Goal: Find specific page/section: Find specific page/section

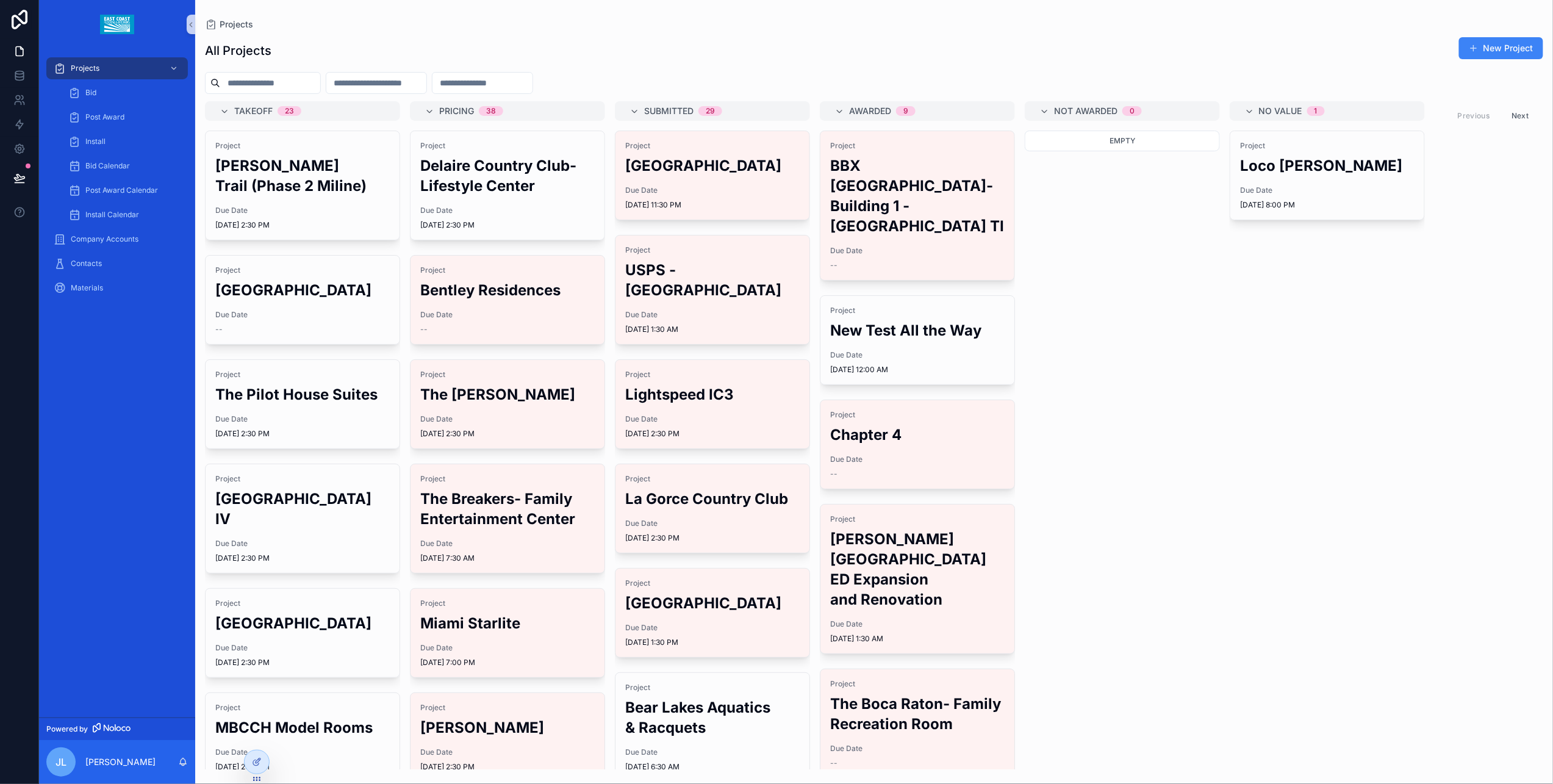
click at [269, 79] on input "text" at bounding box center [270, 83] width 100 height 18
type input "*****"
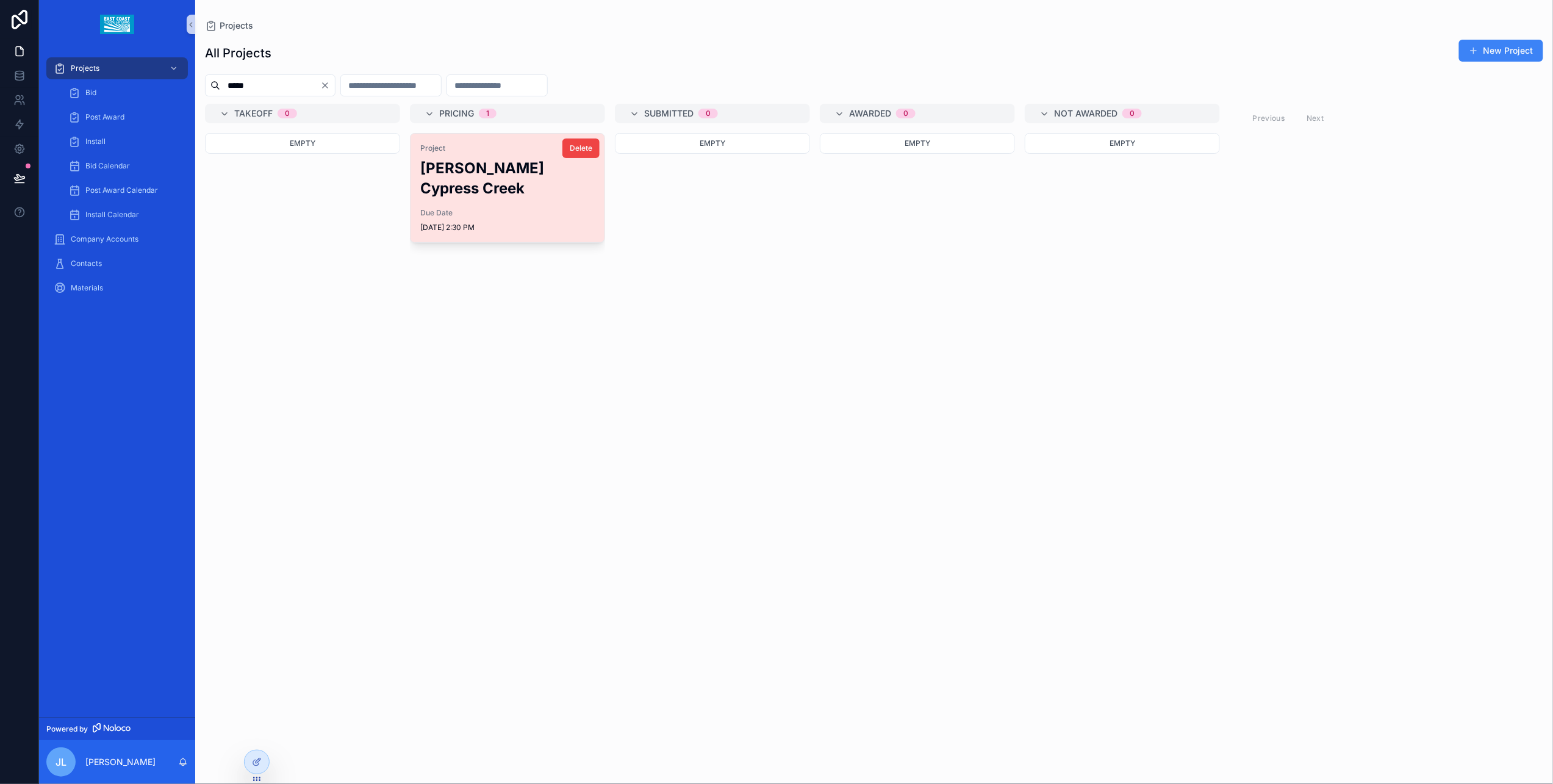
click at [445, 165] on h2 "[PERSON_NAME] Cypress Creek" at bounding box center [507, 177] width 175 height 40
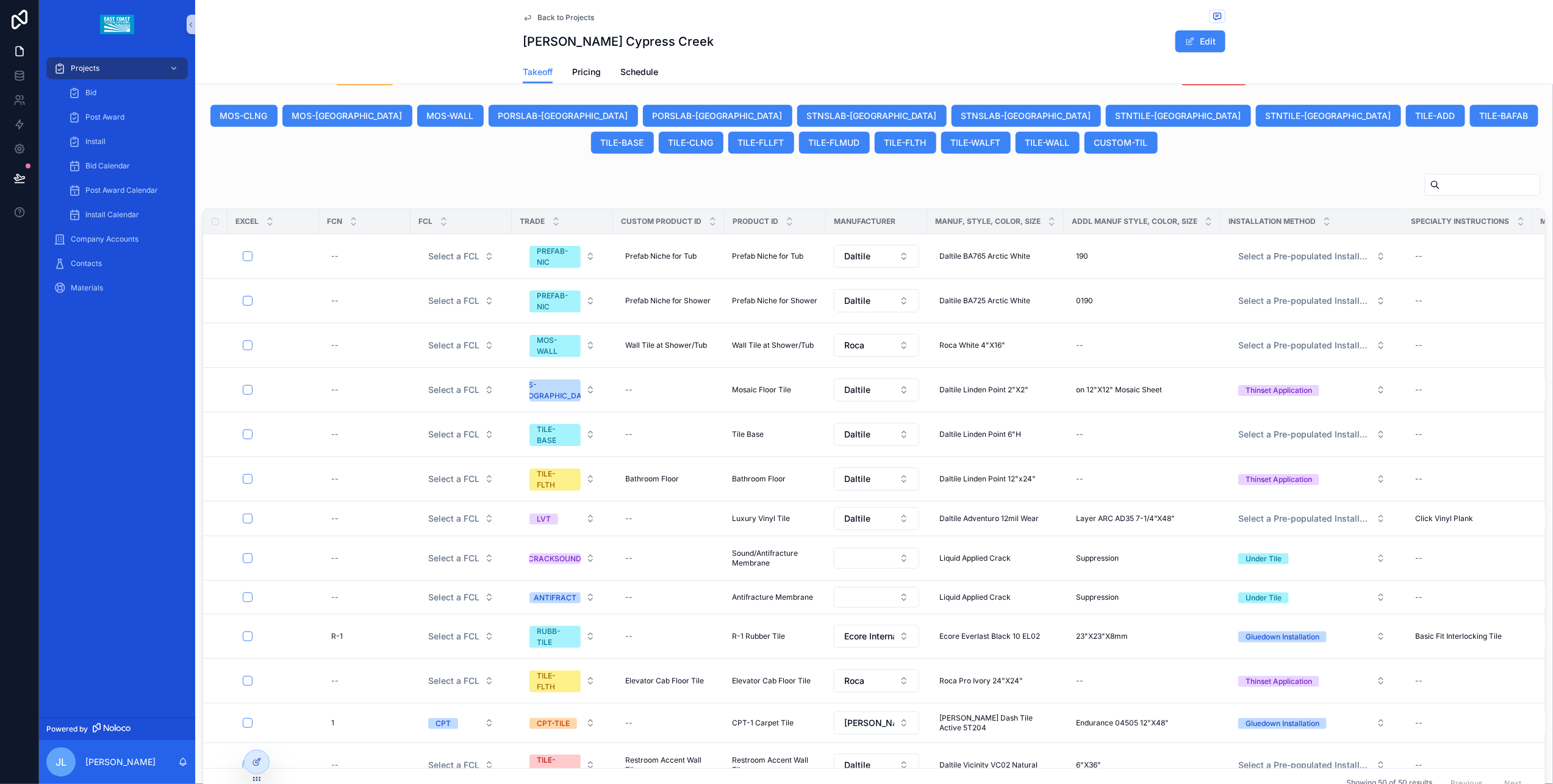
scroll to position [568, 0]
drag, startPoint x: 1054, startPoint y: 465, endPoint x: 1247, endPoint y: 447, distance: 193.8
click at [584, 74] on span "Pricing" at bounding box center [586, 72] width 28 height 13
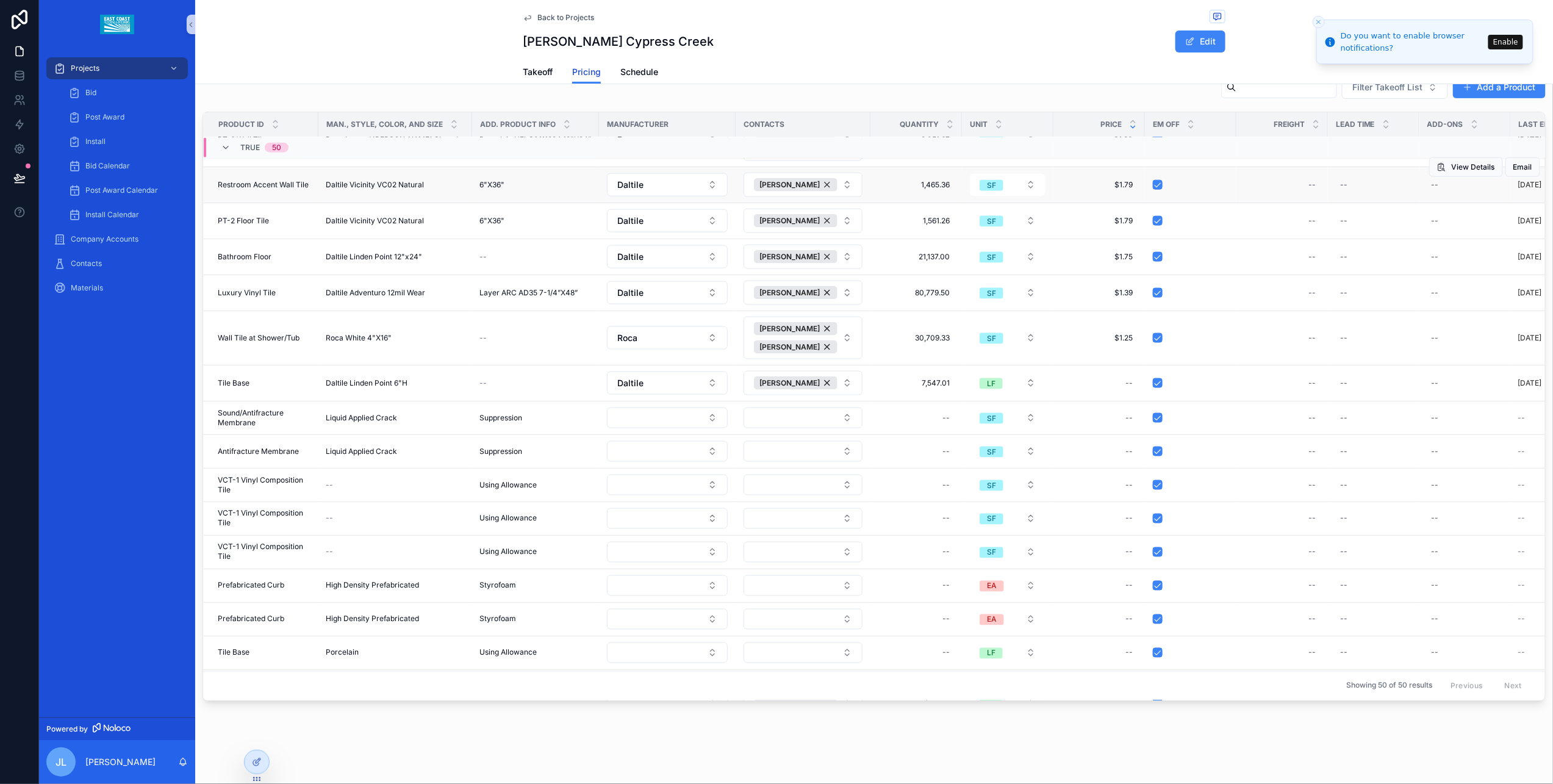
scroll to position [779, 0]
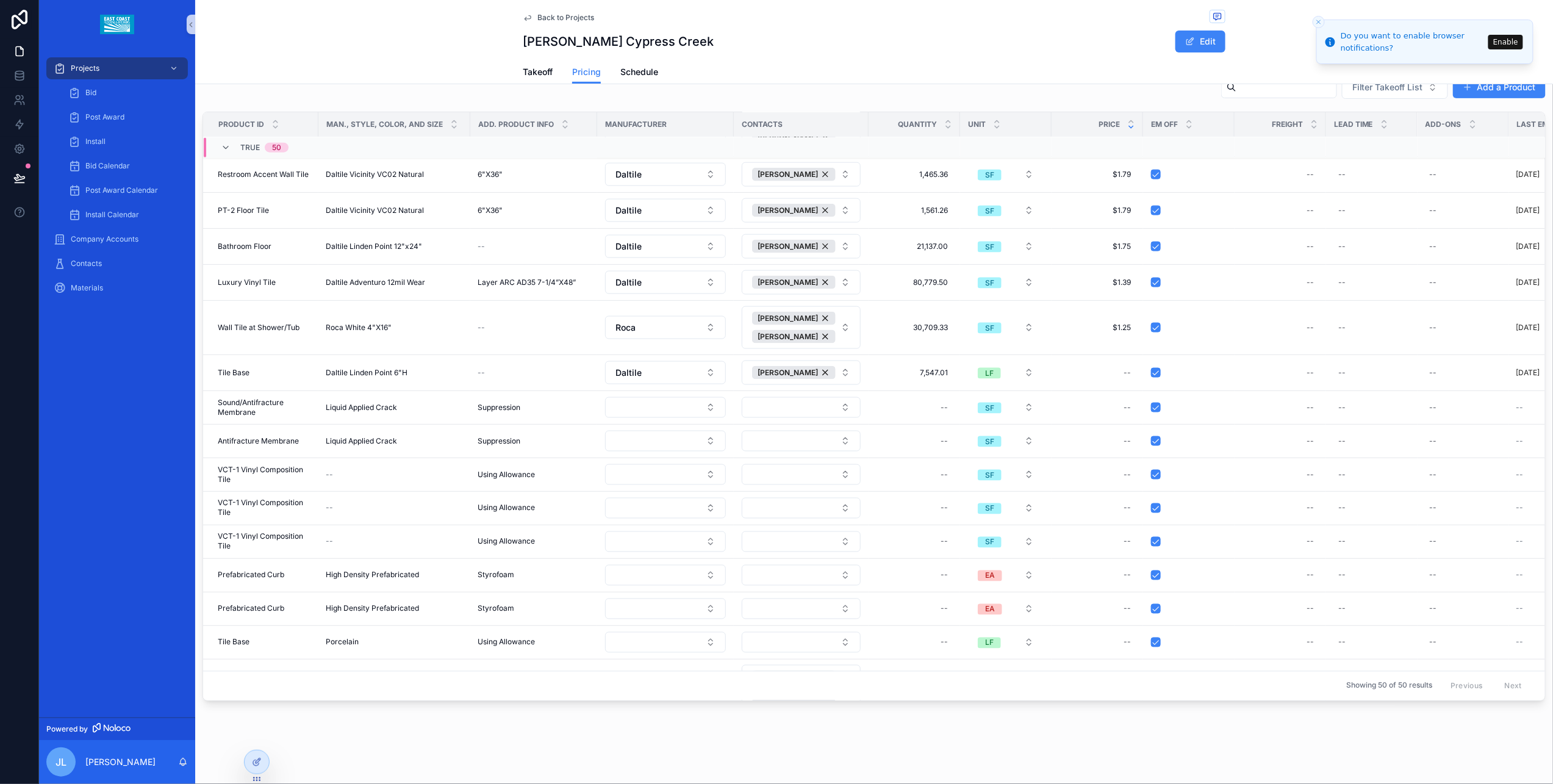
click at [1237, 94] on input "text" at bounding box center [1287, 88] width 100 height 18
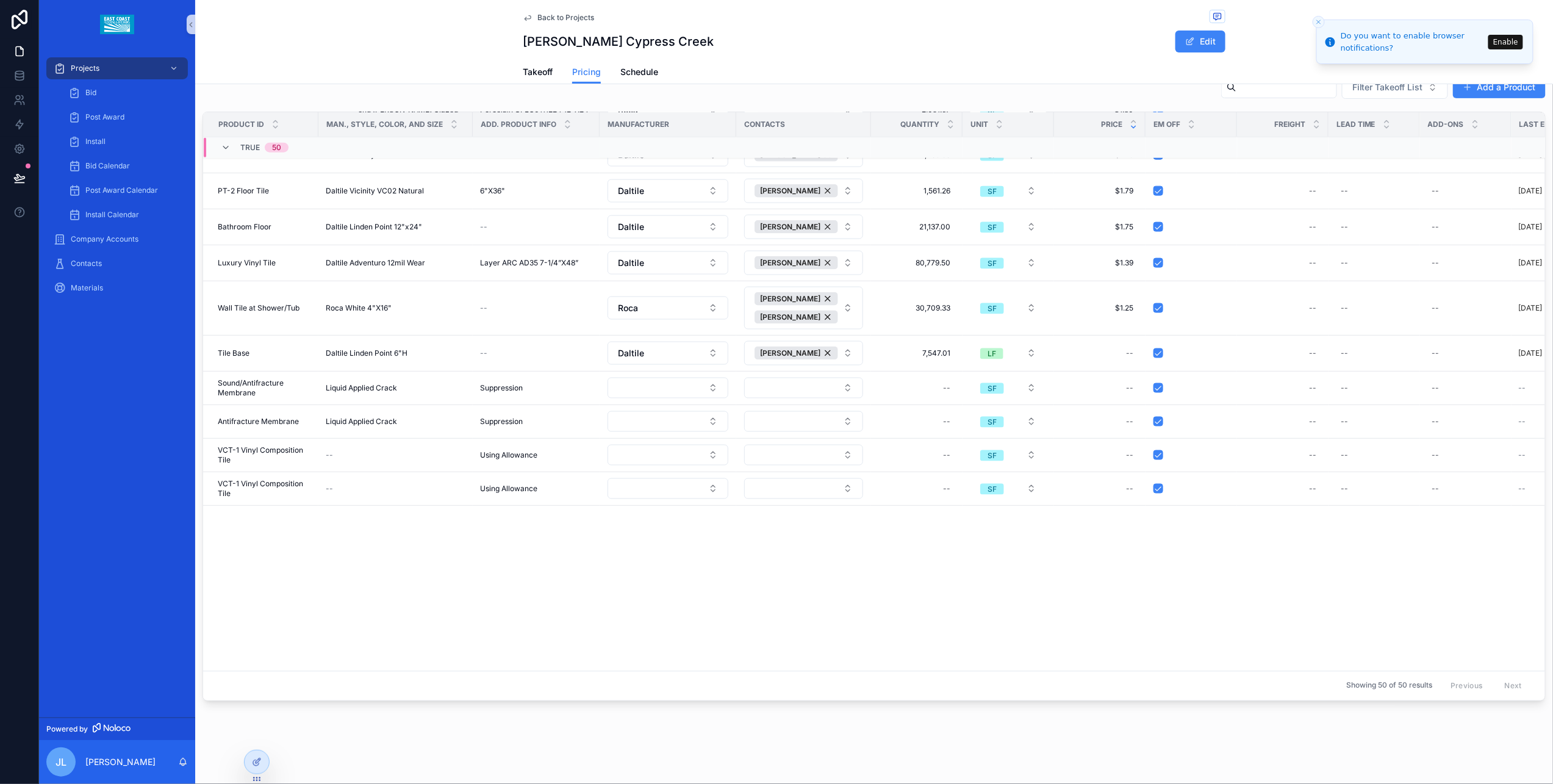
scroll to position [195, 0]
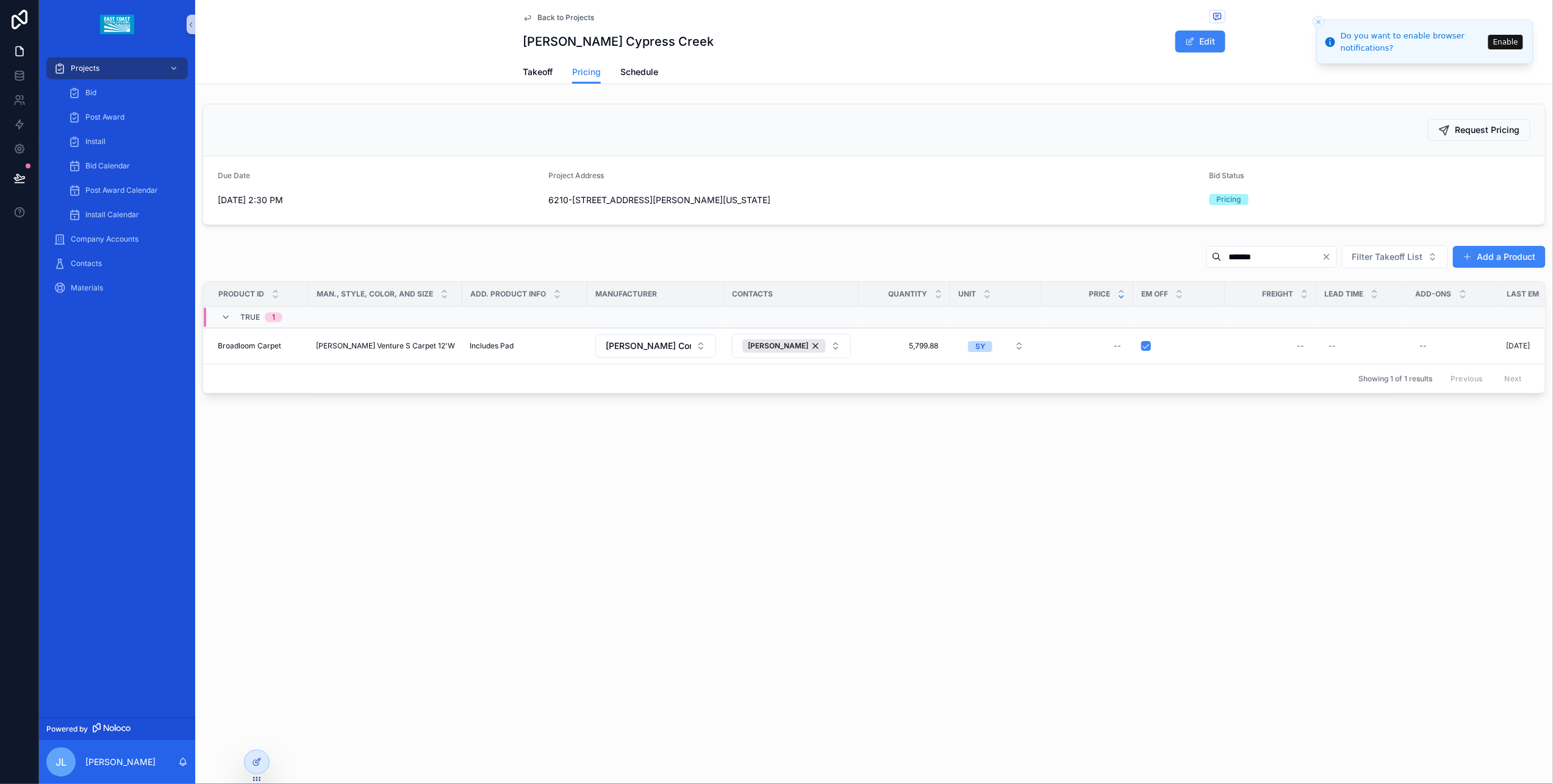
type input "*******"
click at [1329, 261] on icon "Clear" at bounding box center [1327, 256] width 10 height 10
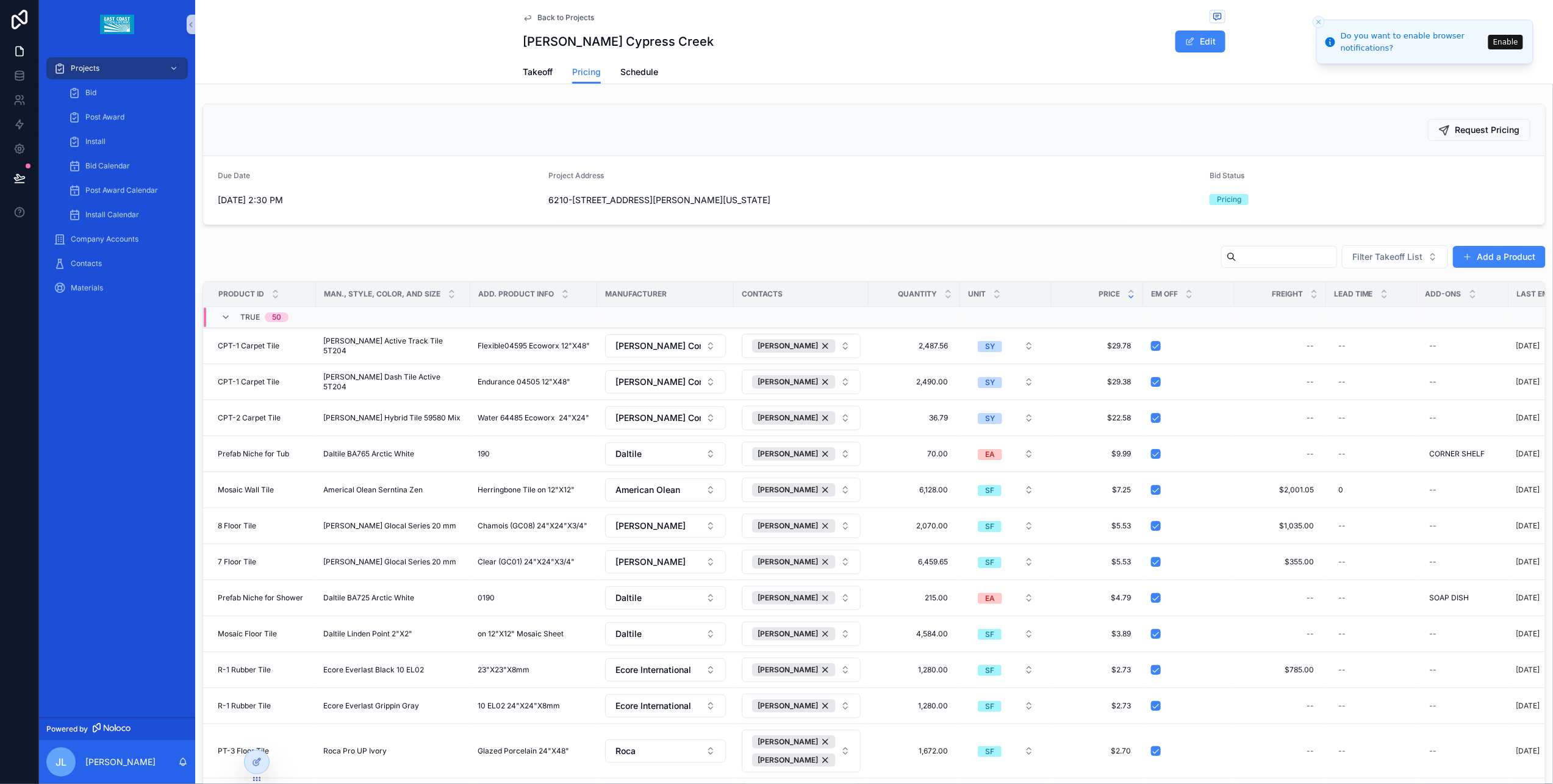
click at [1259, 255] on input "text" at bounding box center [1287, 257] width 100 height 18
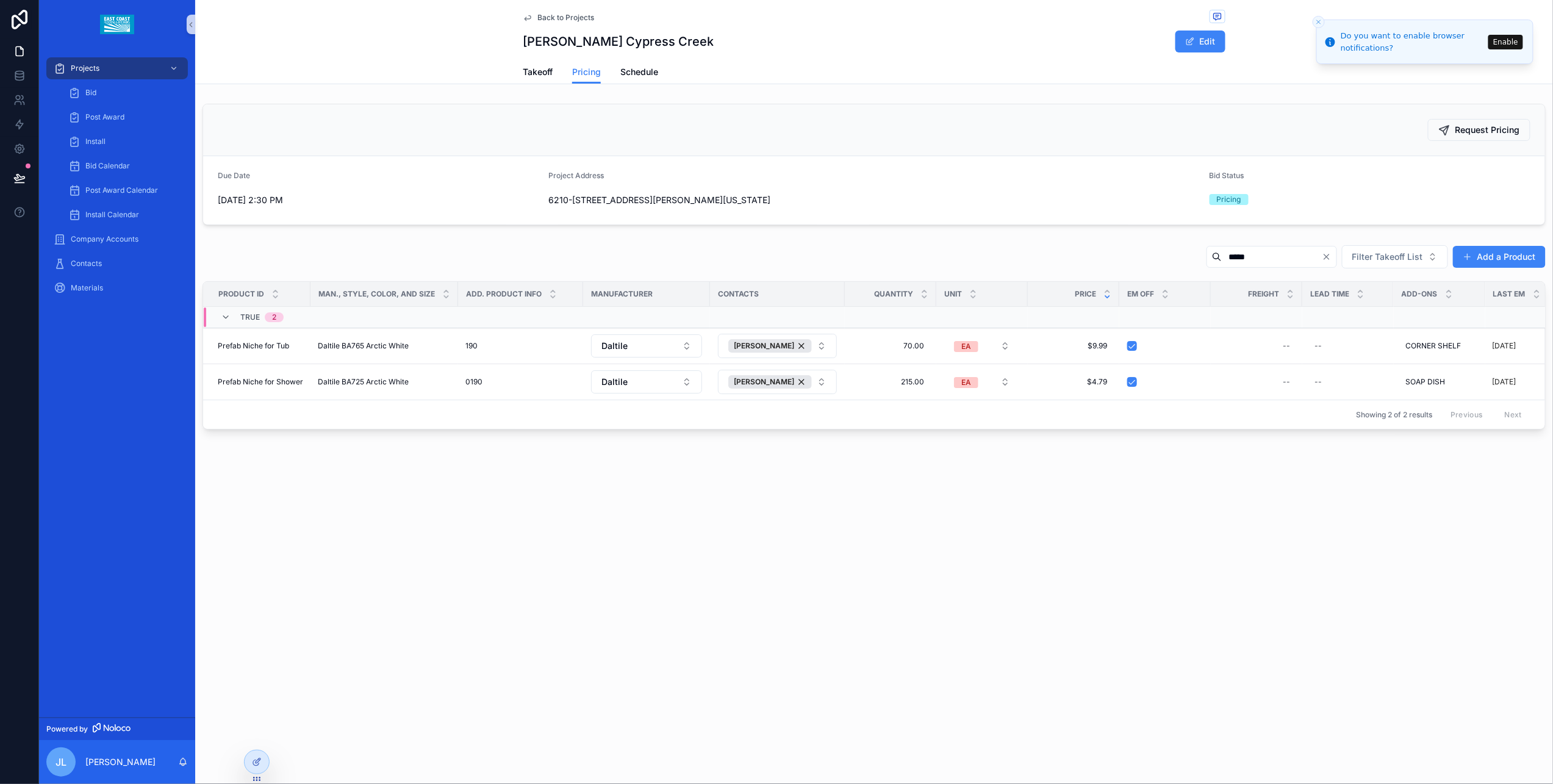
type input "*****"
click at [1332, 258] on icon "Clear" at bounding box center [1327, 256] width 10 height 10
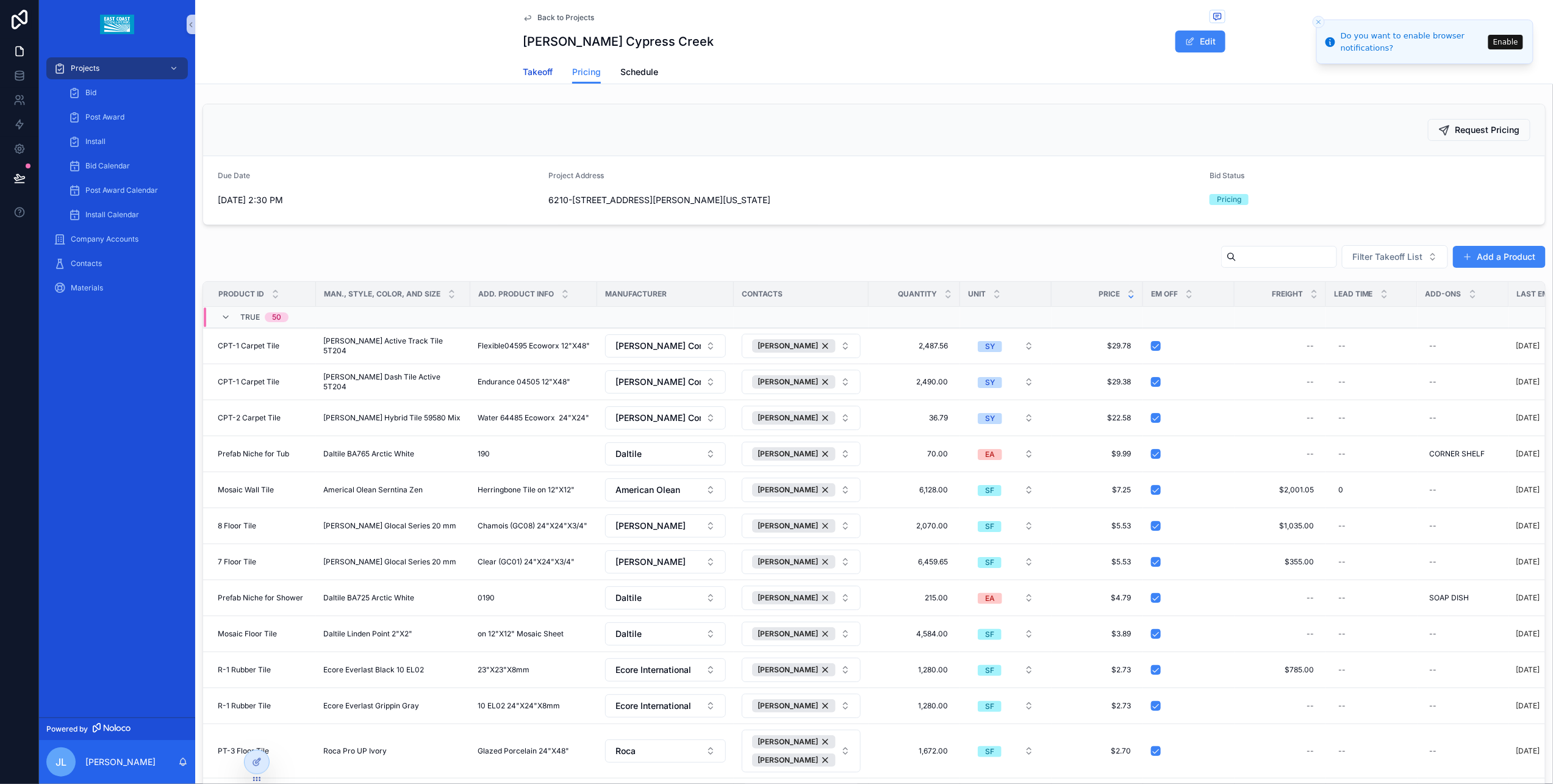
click at [523, 76] on span "Takeoff" at bounding box center [538, 72] width 30 height 13
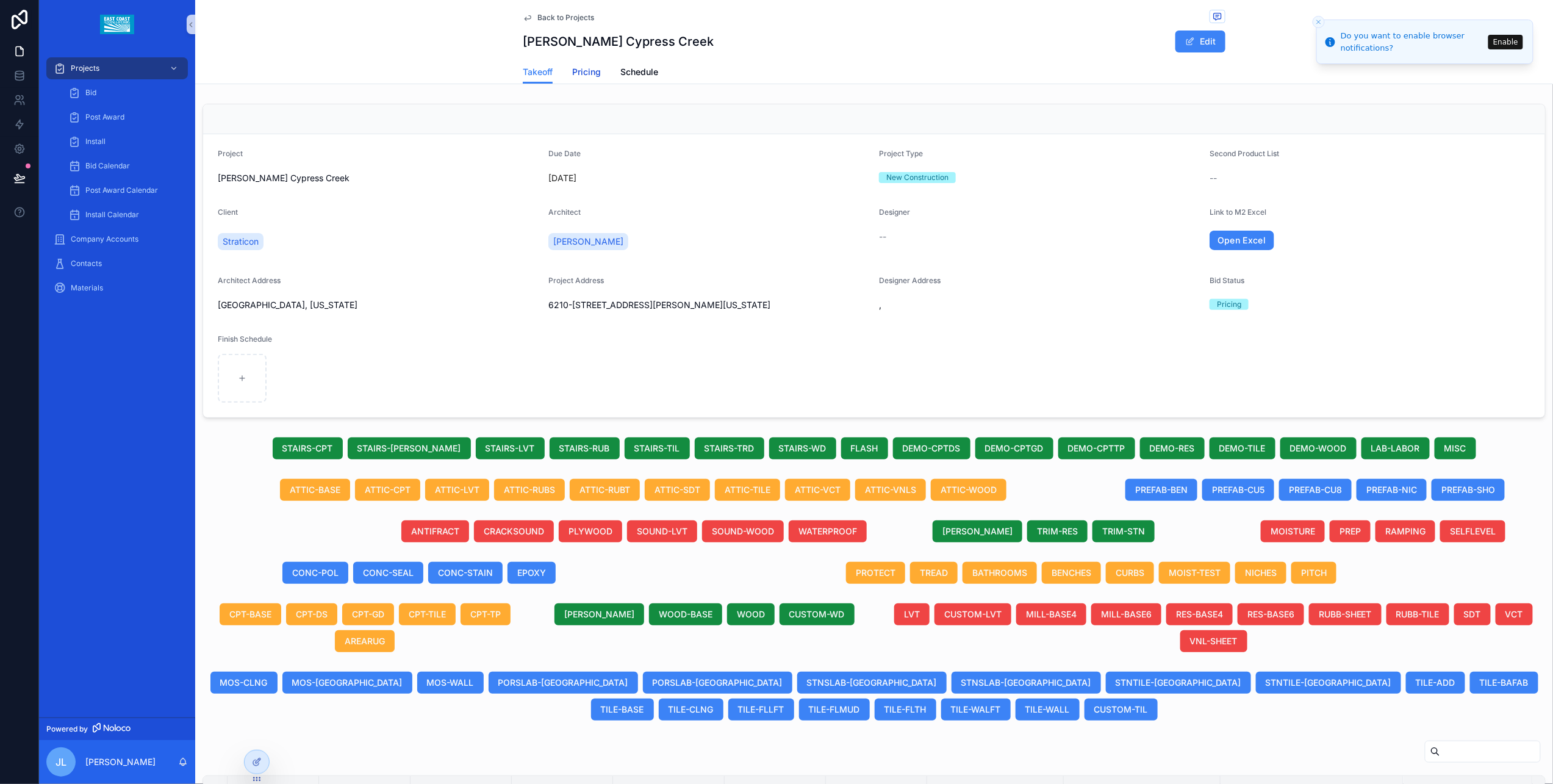
click at [589, 73] on span "Pricing" at bounding box center [586, 72] width 28 height 13
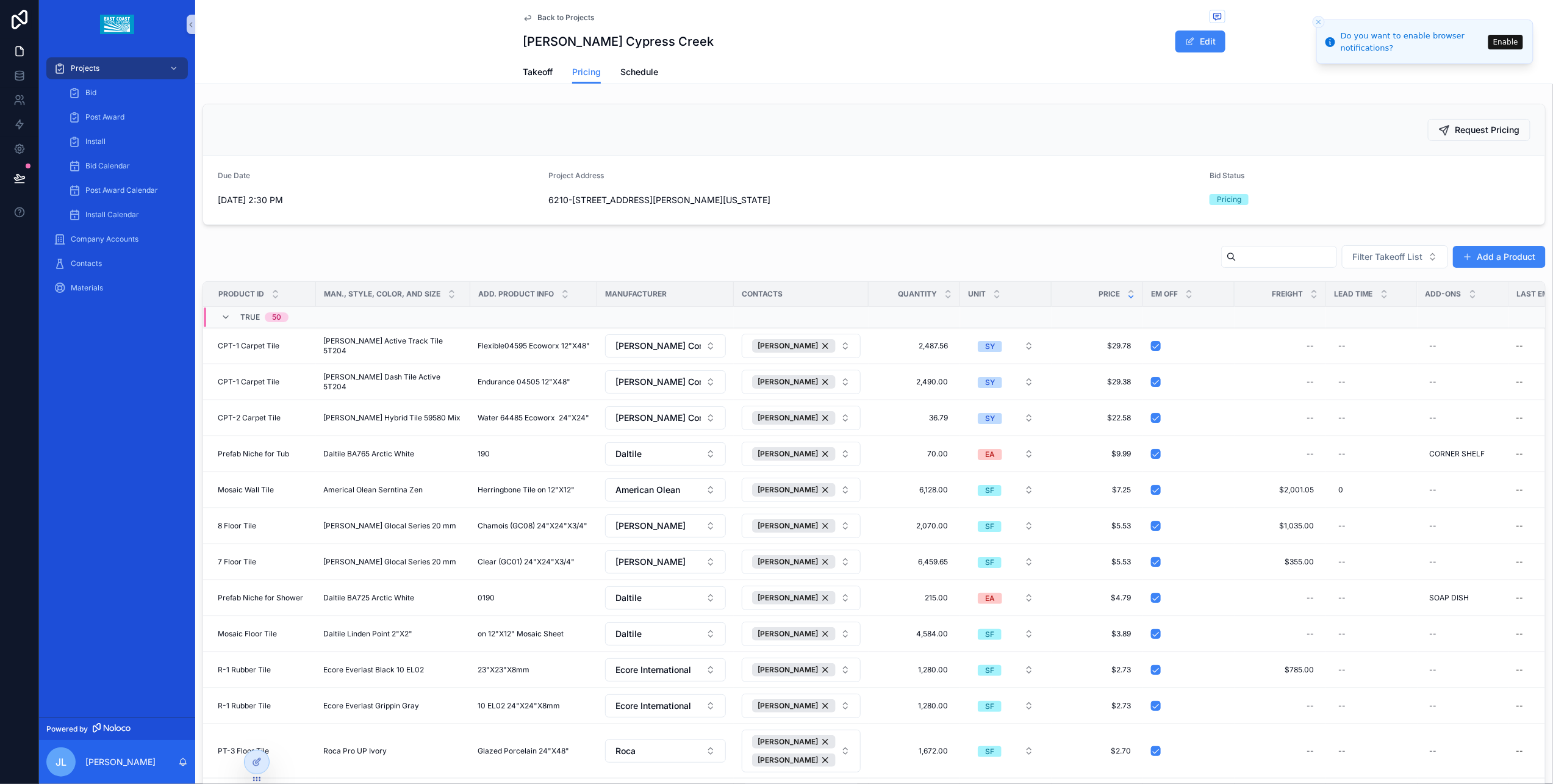
click at [1268, 271] on div "Filter Takeoff List Add a Product" at bounding box center [874, 259] width 1343 height 29
click at [1265, 266] on div at bounding box center [1279, 256] width 116 height 22
click at [1265, 262] on input "text" at bounding box center [1287, 257] width 100 height 18
click at [1237, 259] on input "text" at bounding box center [1287, 257] width 100 height 18
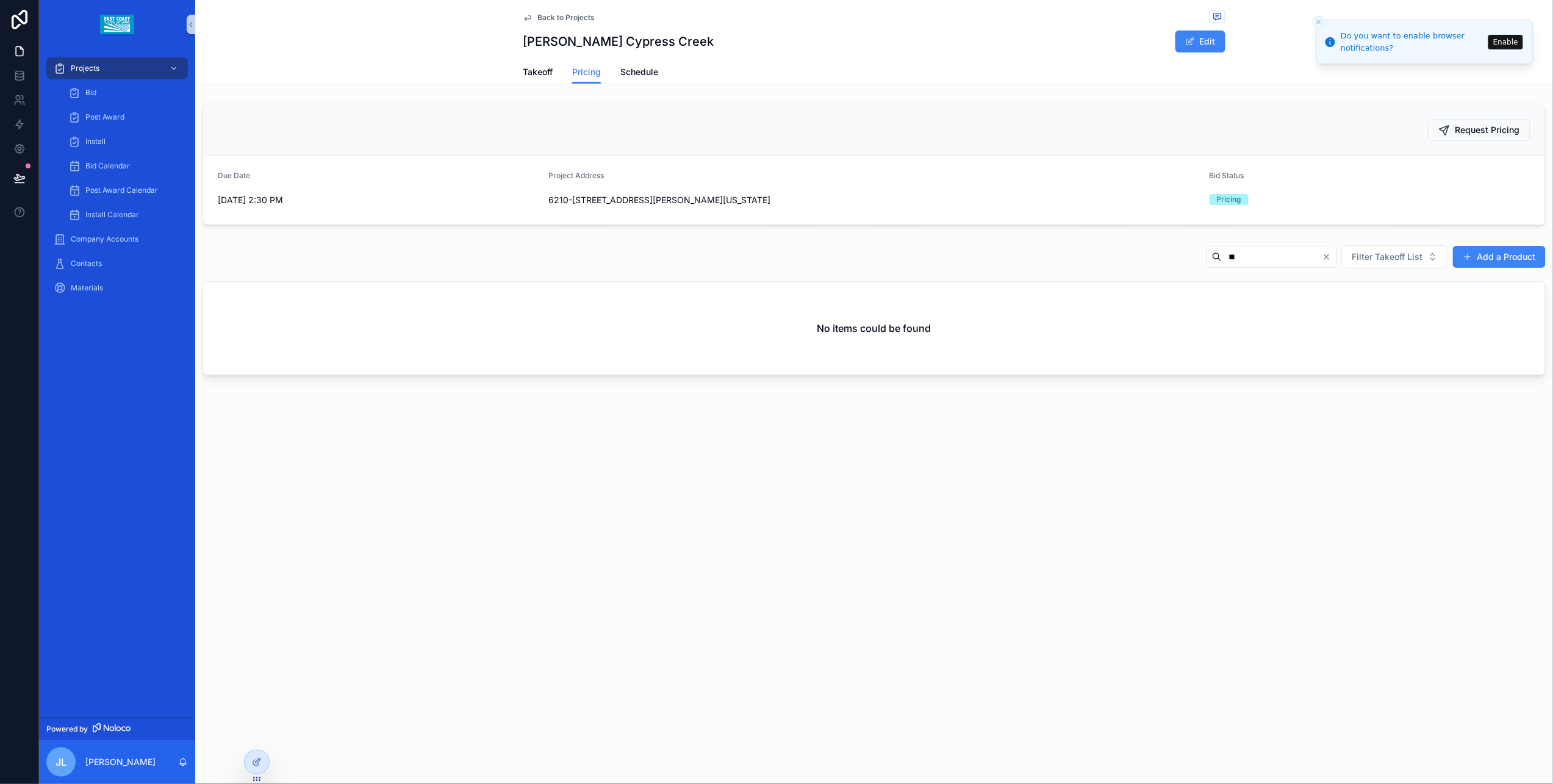
type input "*"
type input "****"
click at [1331, 261] on icon "Clear" at bounding box center [1327, 256] width 10 height 10
click at [536, 77] on span "Takeoff" at bounding box center [538, 72] width 30 height 13
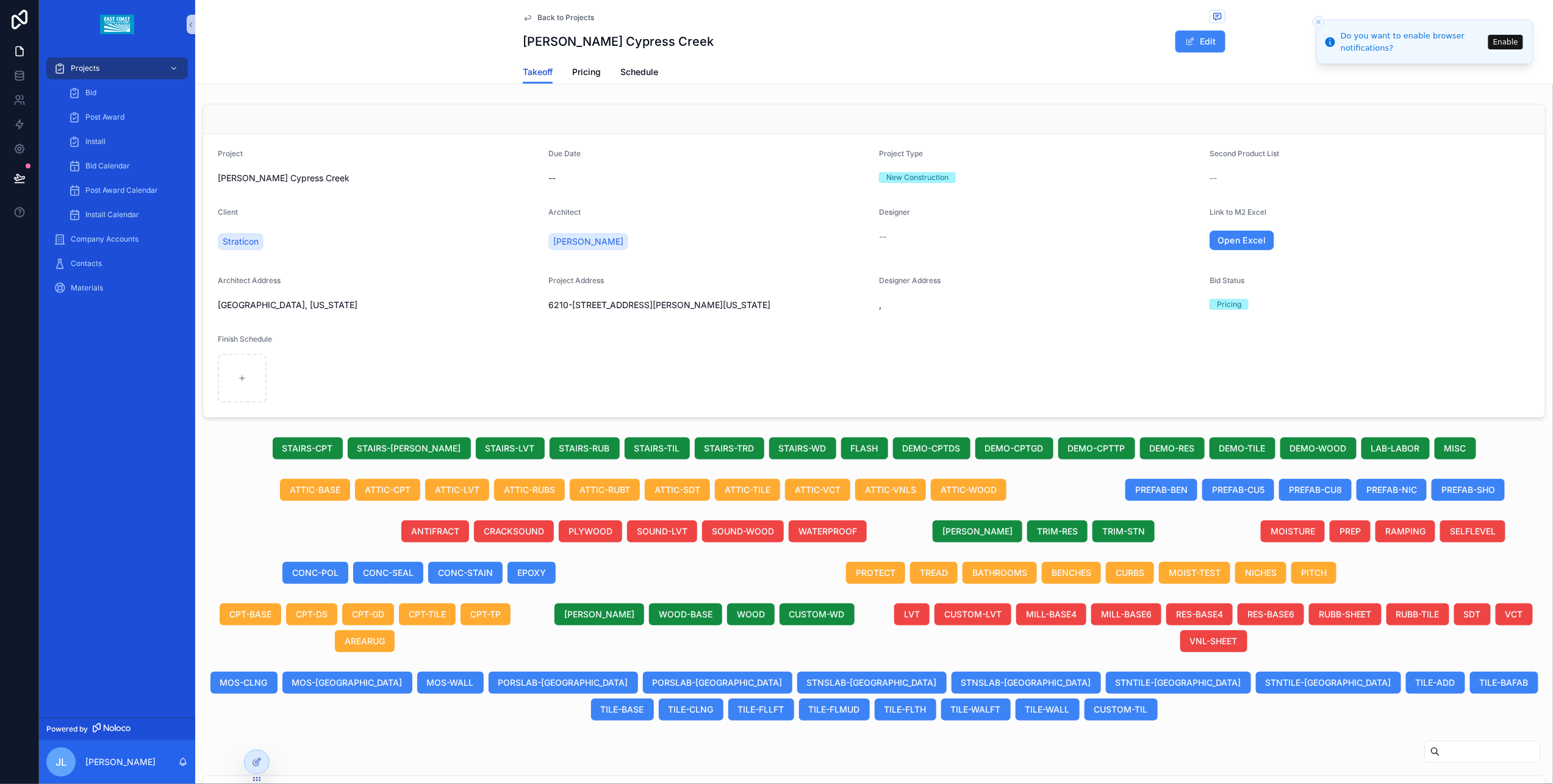
click at [536, 69] on span "Takeoff" at bounding box center [538, 72] width 30 height 13
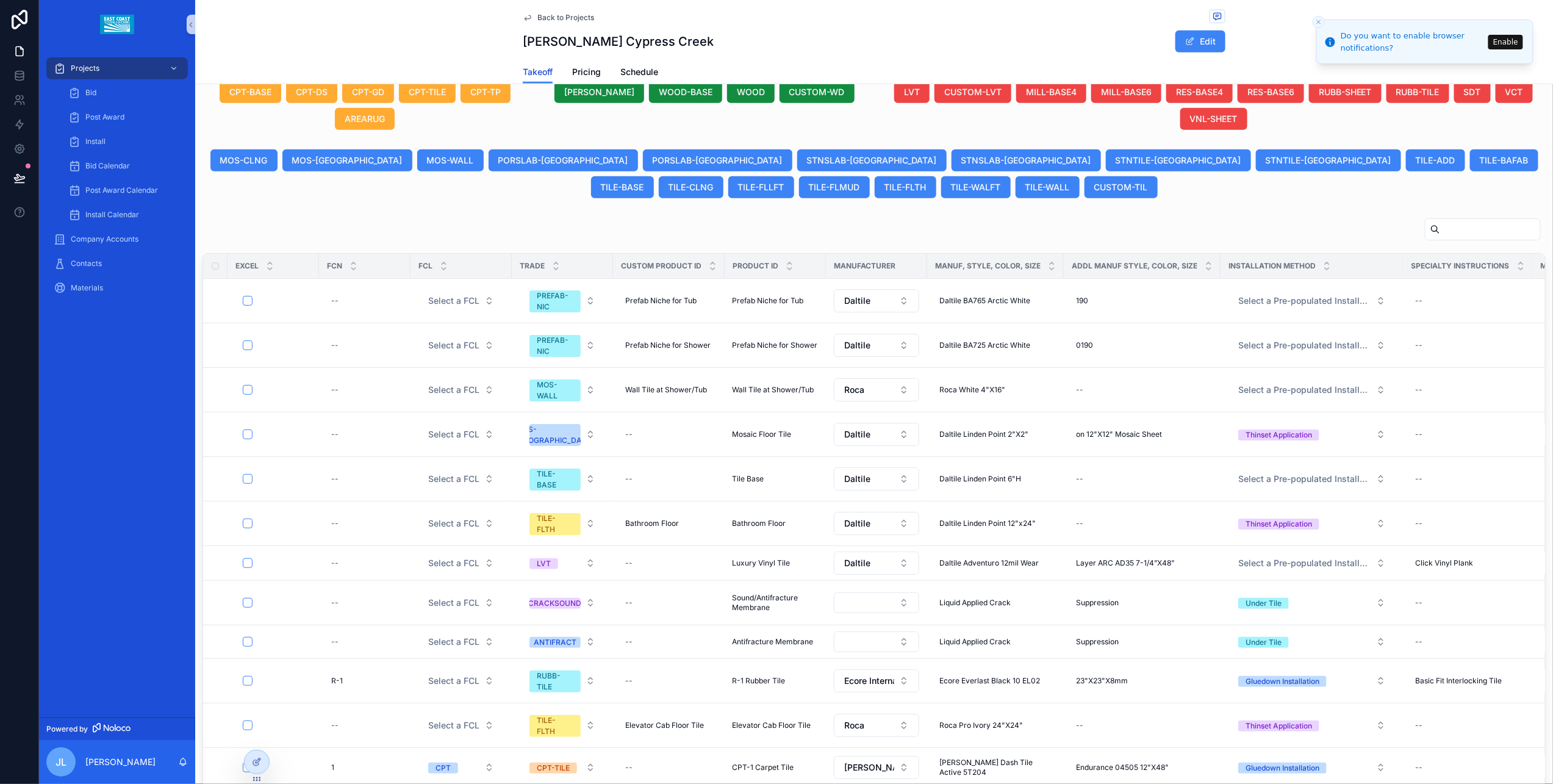
scroll to position [523, 0]
